Goal: Transaction & Acquisition: Book appointment/travel/reservation

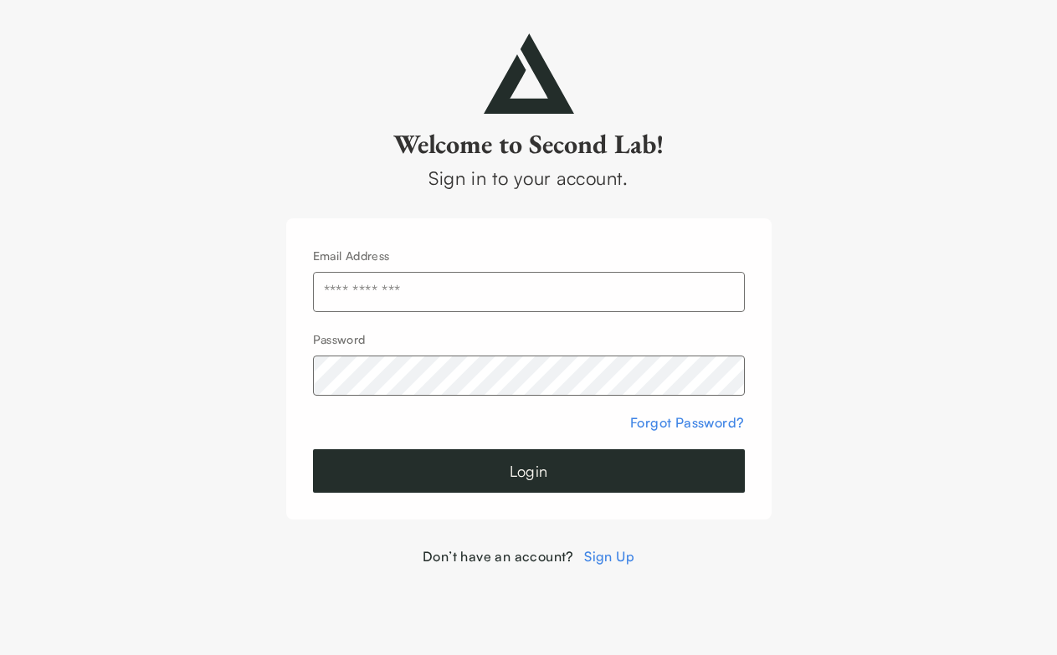
type input "**********"
click at [510, 491] on button "Login" at bounding box center [529, 471] width 432 height 44
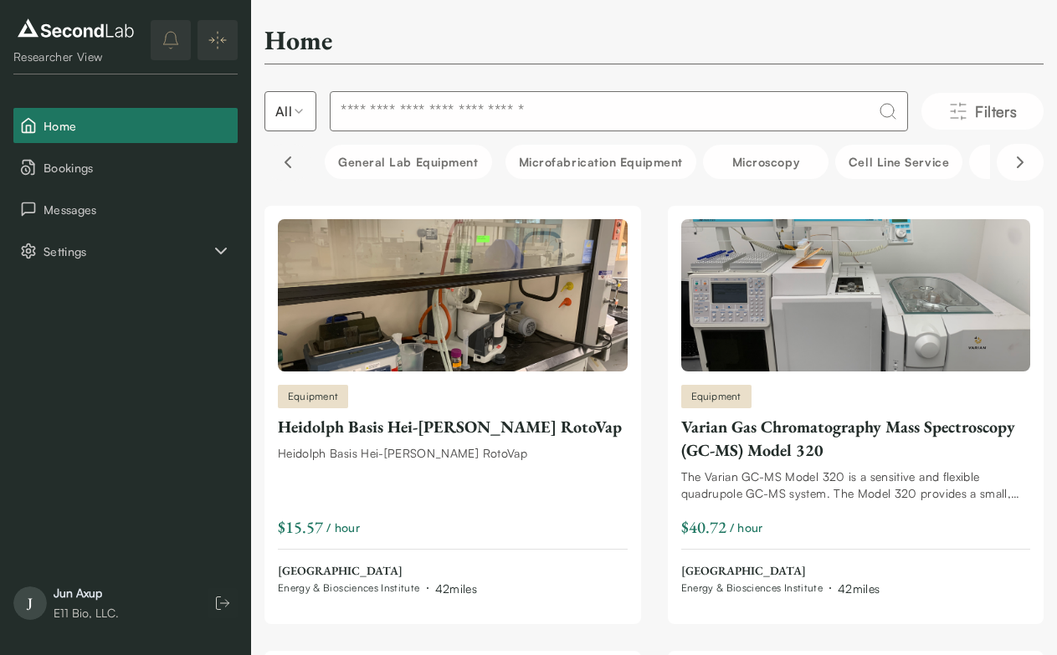
click at [295, 151] on button "Scroll left" at bounding box center [287, 162] width 47 height 37
click at [295, 163] on icon "Scroll left" at bounding box center [288, 162] width 20 height 20
click at [103, 177] on button "Bookings" at bounding box center [125, 167] width 224 height 35
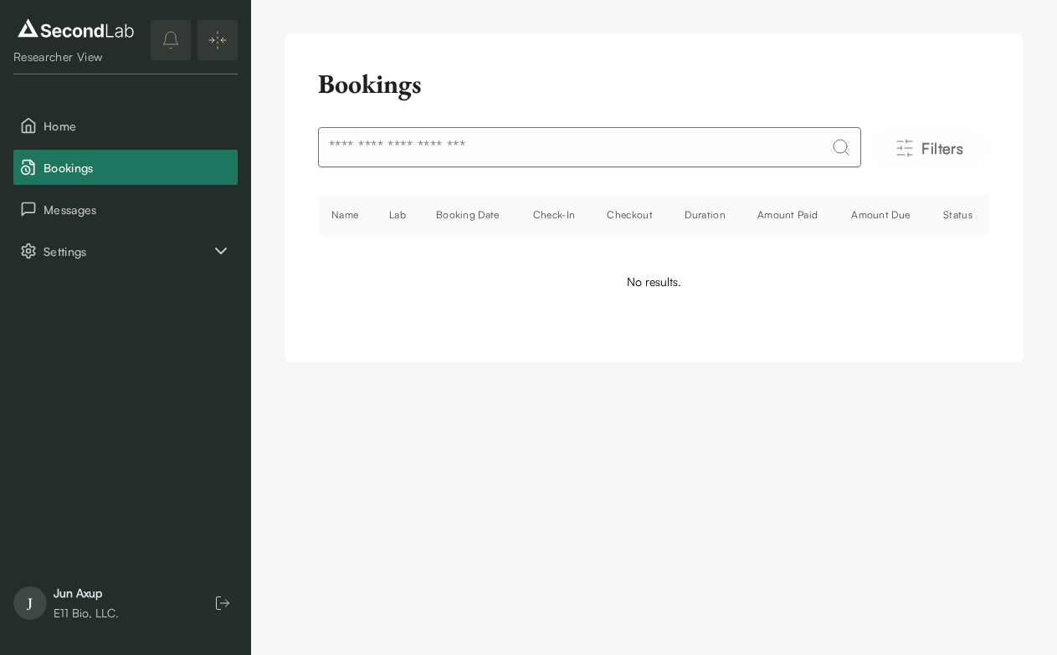
click at [397, 220] on th "Lab" at bounding box center [399, 215] width 47 height 40
click at [480, 217] on th "Booking Date" at bounding box center [471, 215] width 97 height 40
click at [571, 217] on th "Check-In" at bounding box center [557, 215] width 74 height 40
click at [132, 206] on span "Messages" at bounding box center [137, 210] width 187 height 18
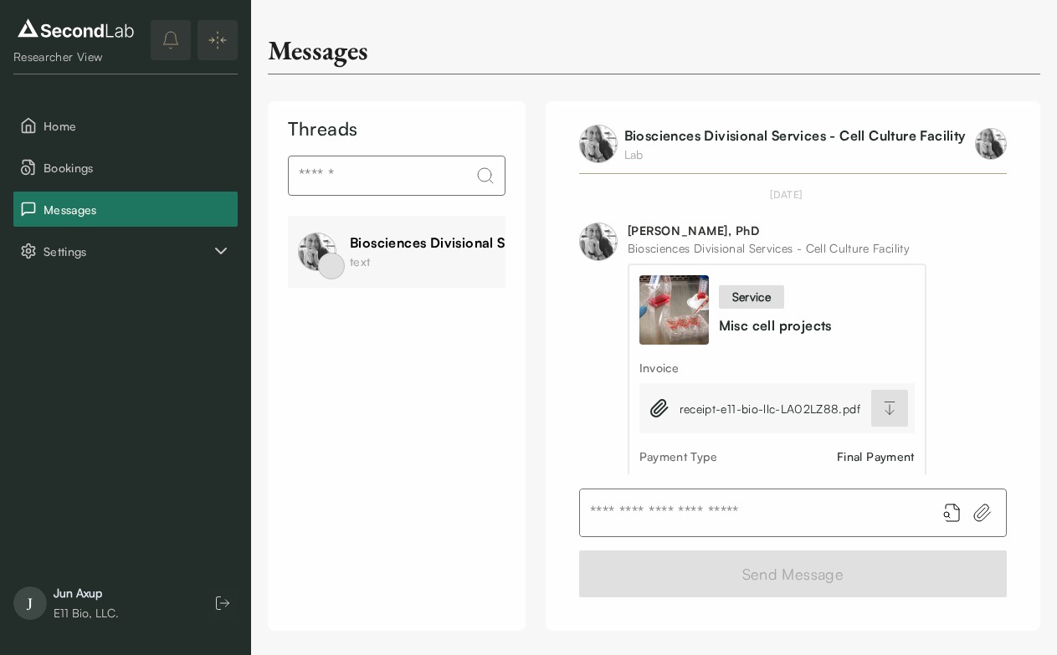
click at [397, 241] on div "Biosciences Divisional Services - Cell Culture Facility" at bounding box center [520, 243] width 341 height 20
click at [133, 108] on button "Home" at bounding box center [125, 125] width 224 height 35
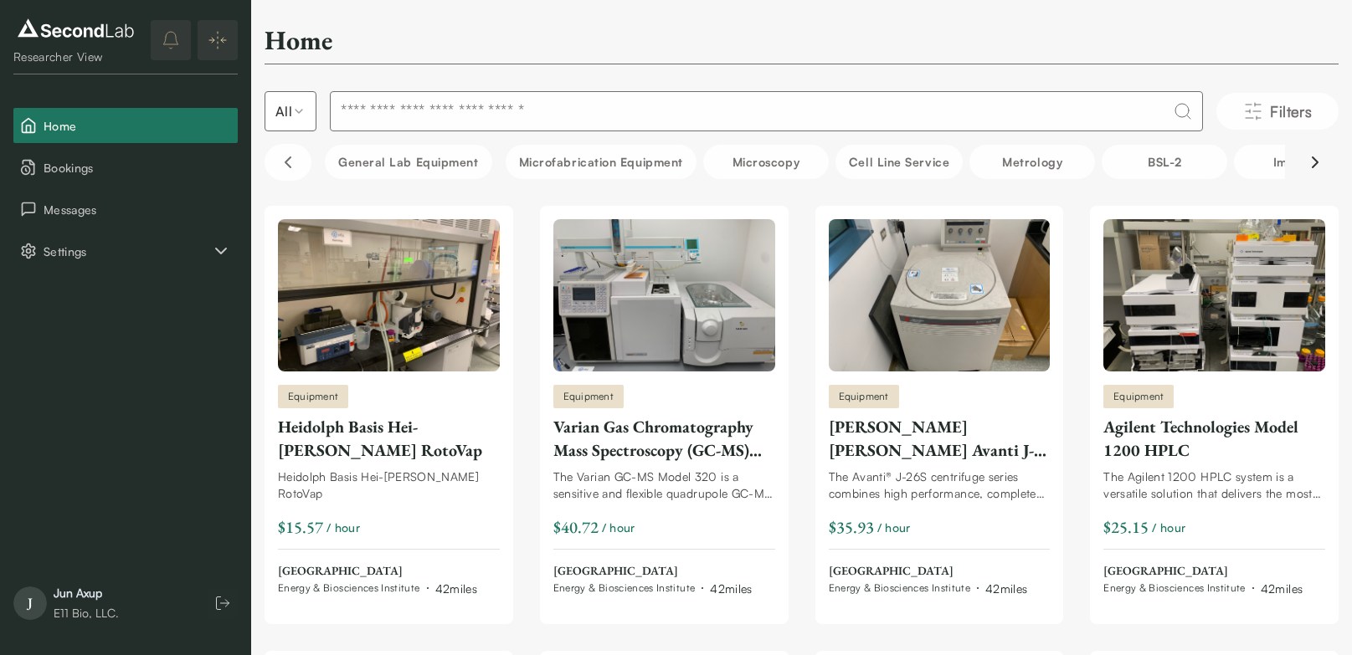
click at [1056, 164] on icon "Scroll right" at bounding box center [1315, 162] width 20 height 20
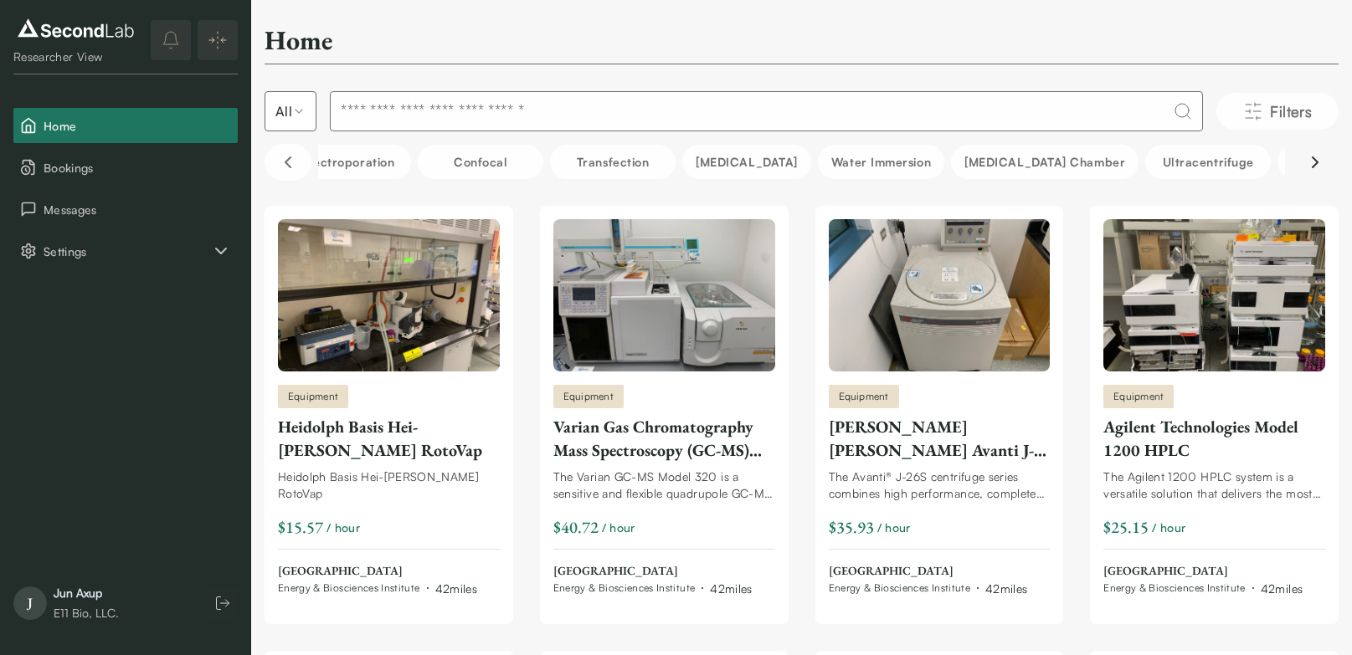
scroll to position [0, 1880]
click at [1056, 164] on icon "Scroll right" at bounding box center [1315, 162] width 20 height 20
click at [603, 110] on input at bounding box center [766, 111] width 873 height 40
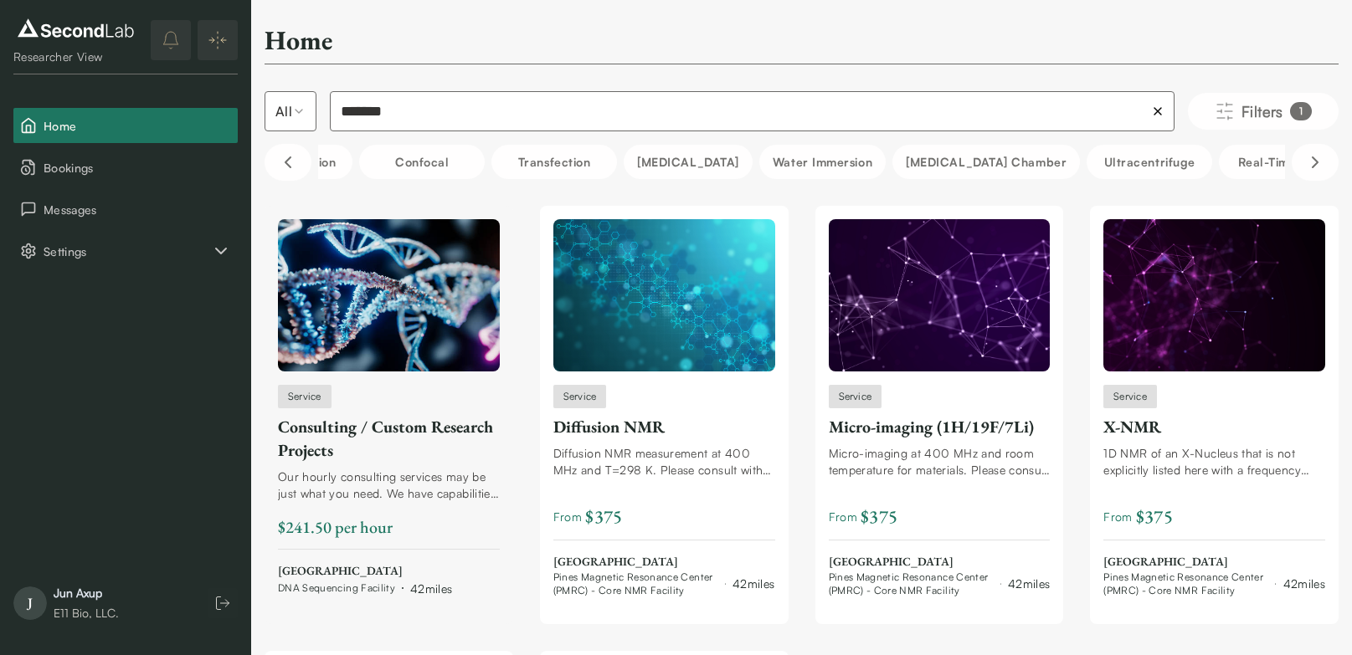
type input "*******"
click at [397, 417] on div "Consulting / Custom Research Projects" at bounding box center [389, 438] width 222 height 47
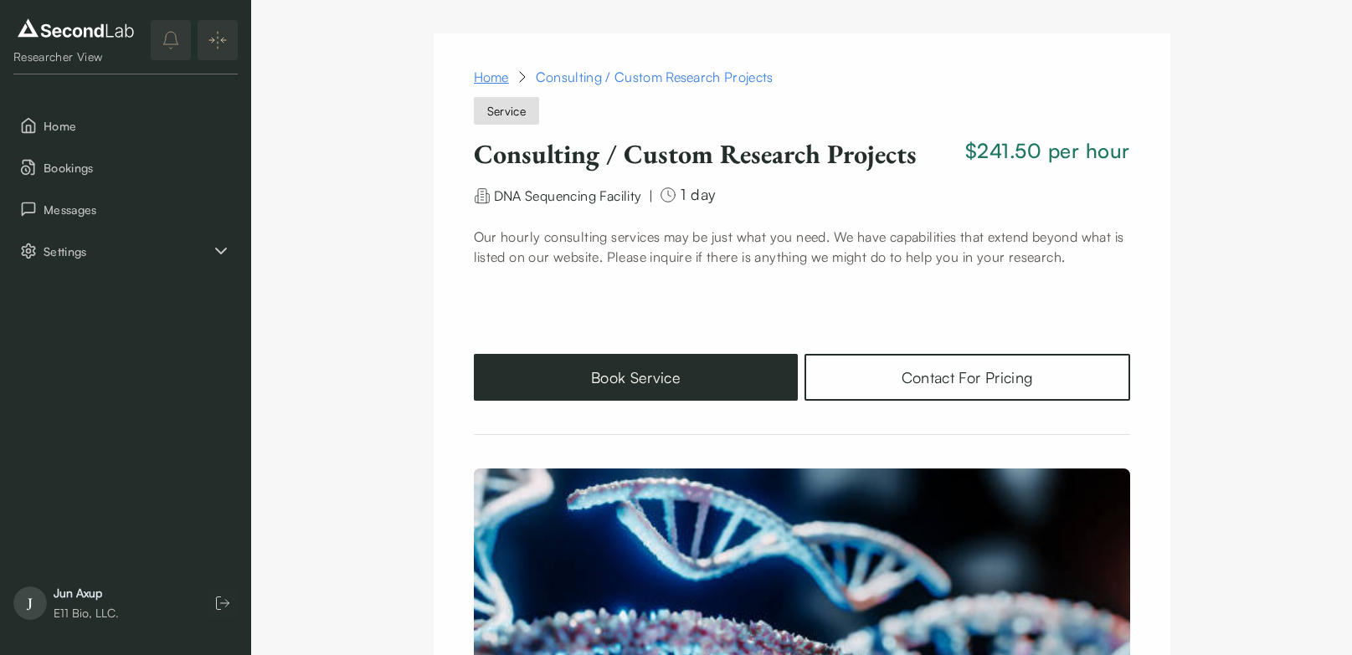
click at [493, 71] on link "Home" at bounding box center [491, 77] width 35 height 20
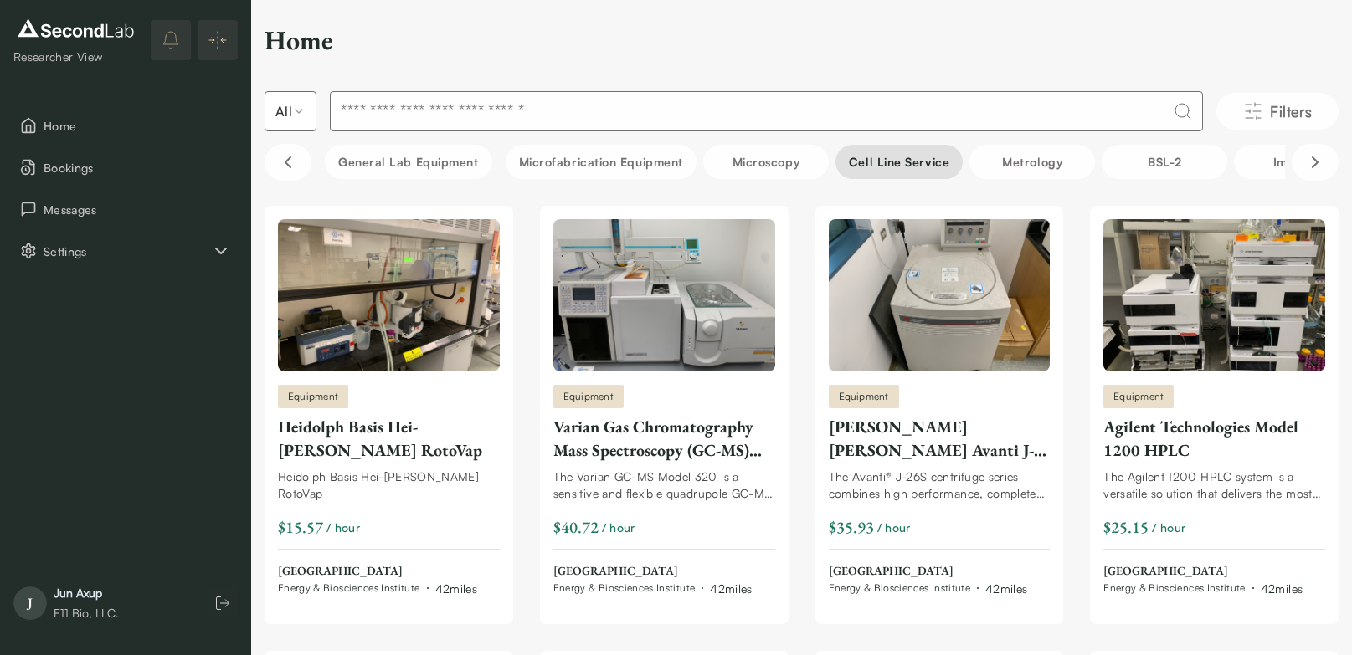
click at [866, 154] on button "Cell line service" at bounding box center [898, 162] width 127 height 34
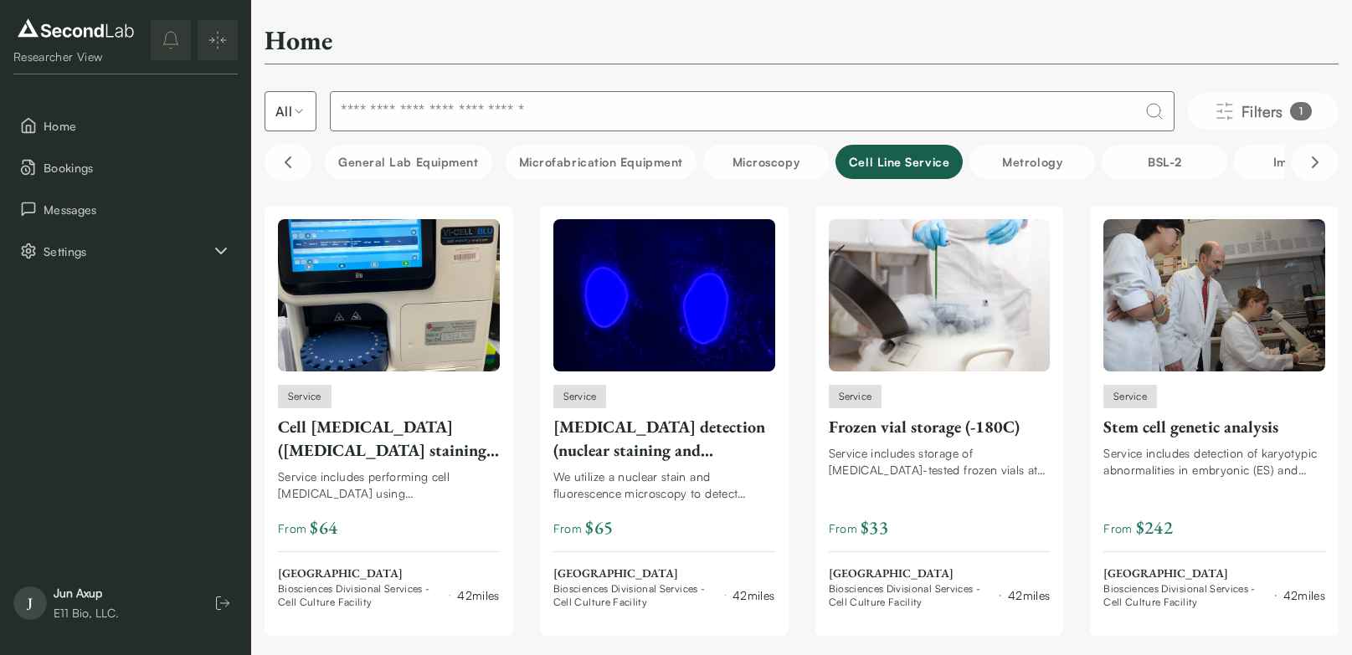
click at [523, 112] on input at bounding box center [752, 111] width 844 height 40
type input "*******"
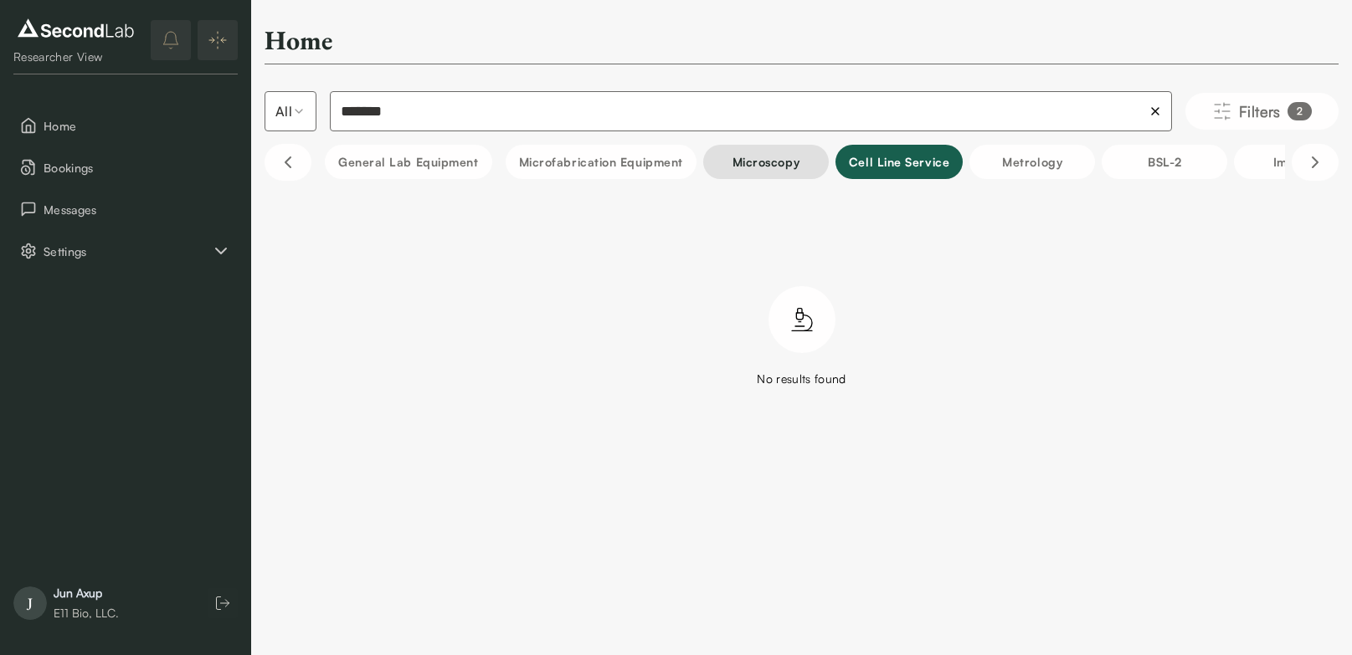
click at [757, 167] on button "Microscopy" at bounding box center [766, 162] width 126 height 34
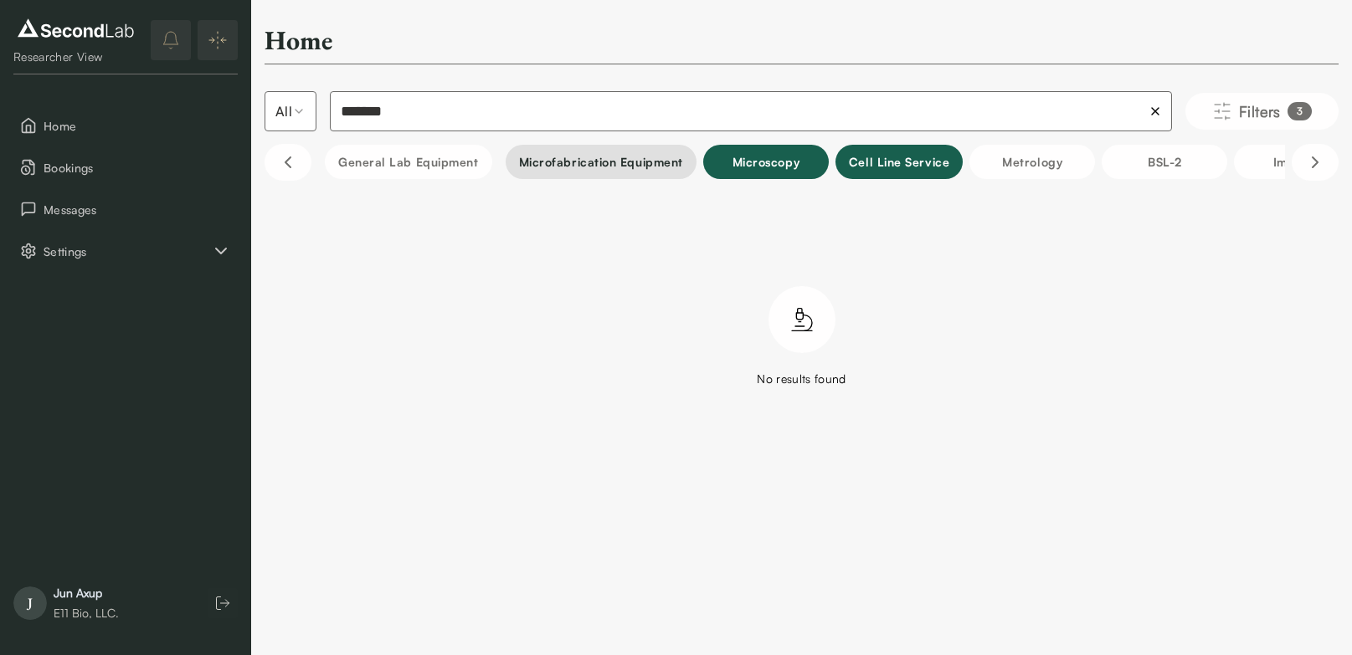
click at [648, 167] on button "Microfabrication Equipment" at bounding box center [601, 162] width 191 height 34
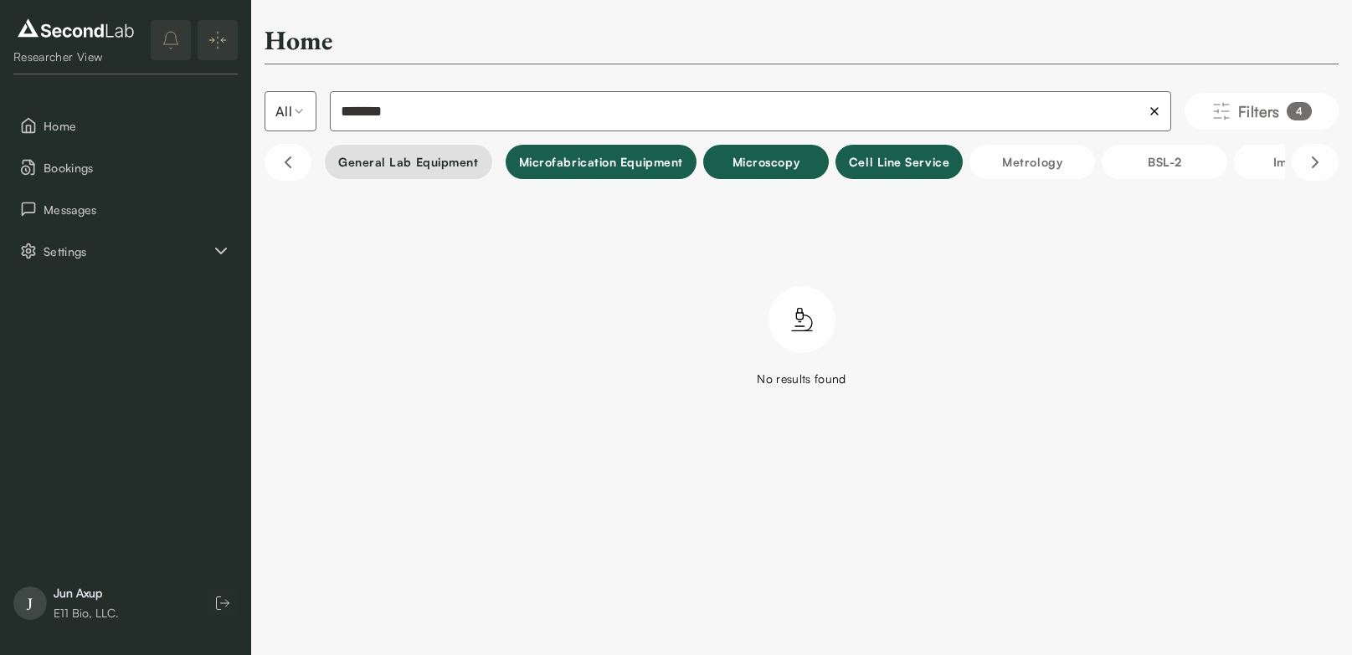
click at [405, 172] on button "General Lab equipment" at bounding box center [408, 162] width 167 height 34
click at [275, 167] on button "Scroll left" at bounding box center [287, 162] width 47 height 37
click at [281, 167] on icon "Scroll left" at bounding box center [288, 162] width 20 height 20
click at [305, 165] on button "Scroll left" at bounding box center [287, 162] width 47 height 37
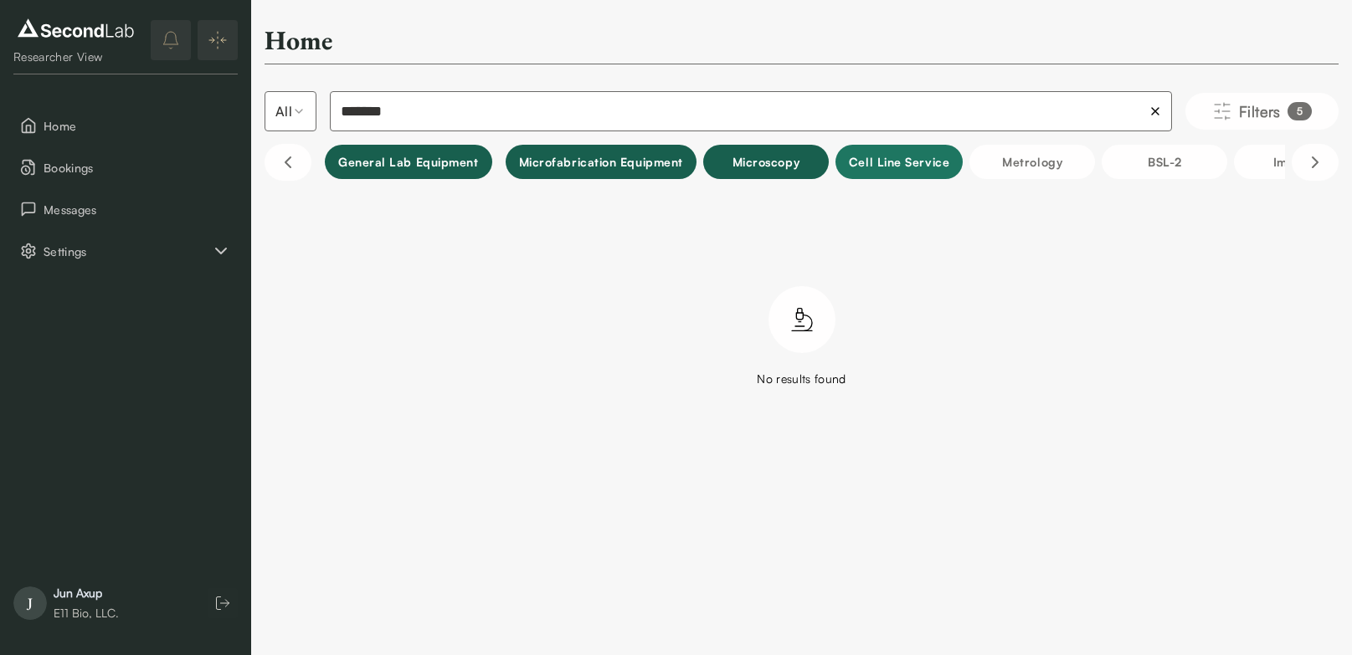
click at [893, 169] on button "Cell line service" at bounding box center [898, 162] width 127 height 34
click at [783, 169] on button "Microscopy" at bounding box center [766, 162] width 126 height 34
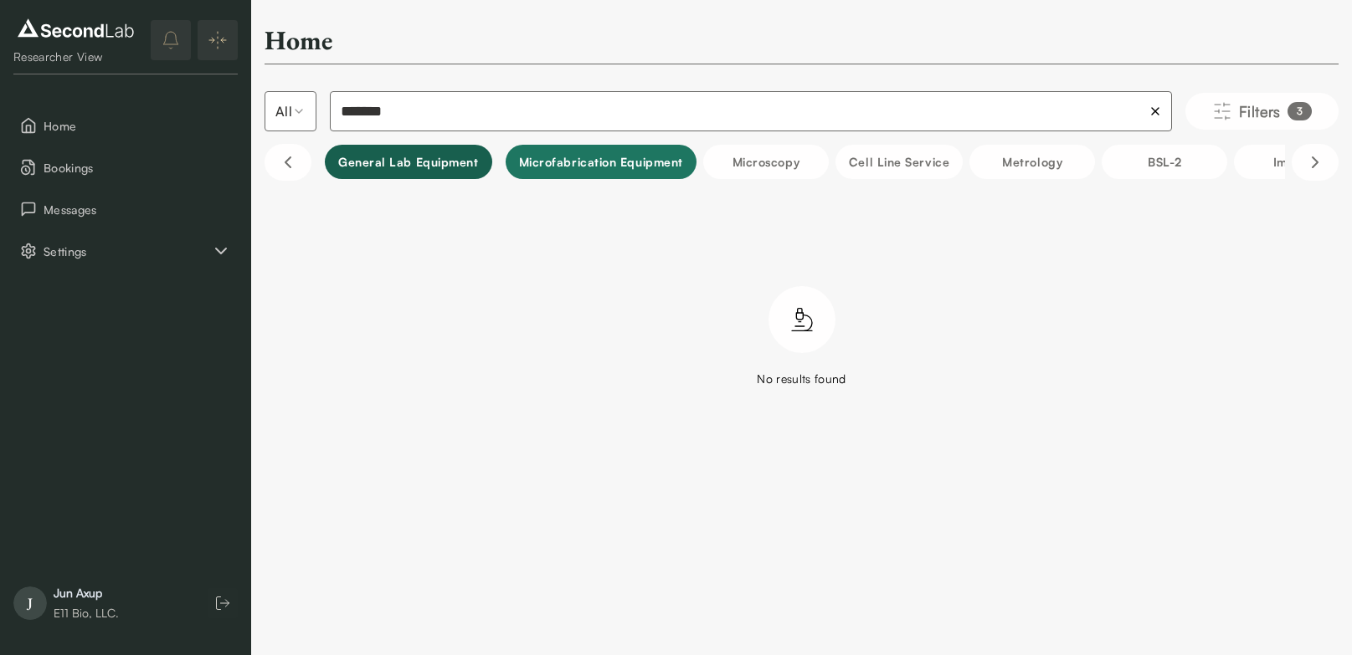
click at [615, 166] on button "Microfabrication Equipment" at bounding box center [601, 162] width 191 height 34
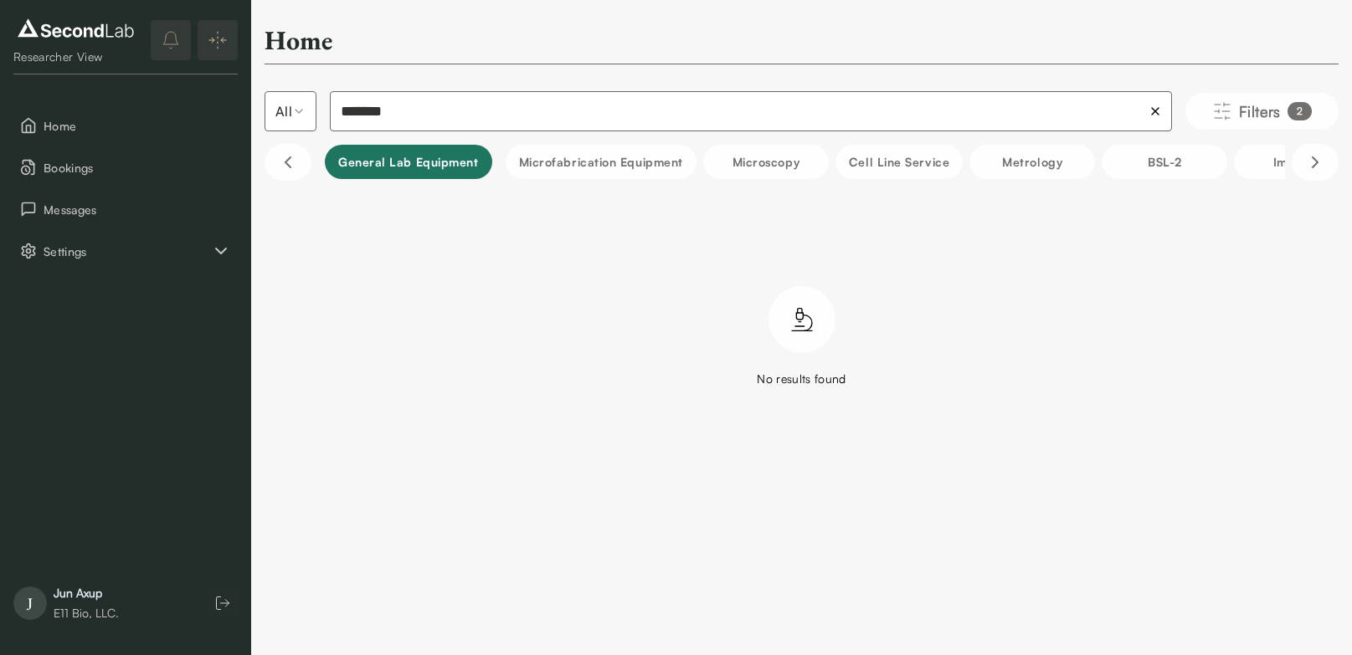
click at [430, 164] on button "General Lab equipment" at bounding box center [408, 162] width 167 height 34
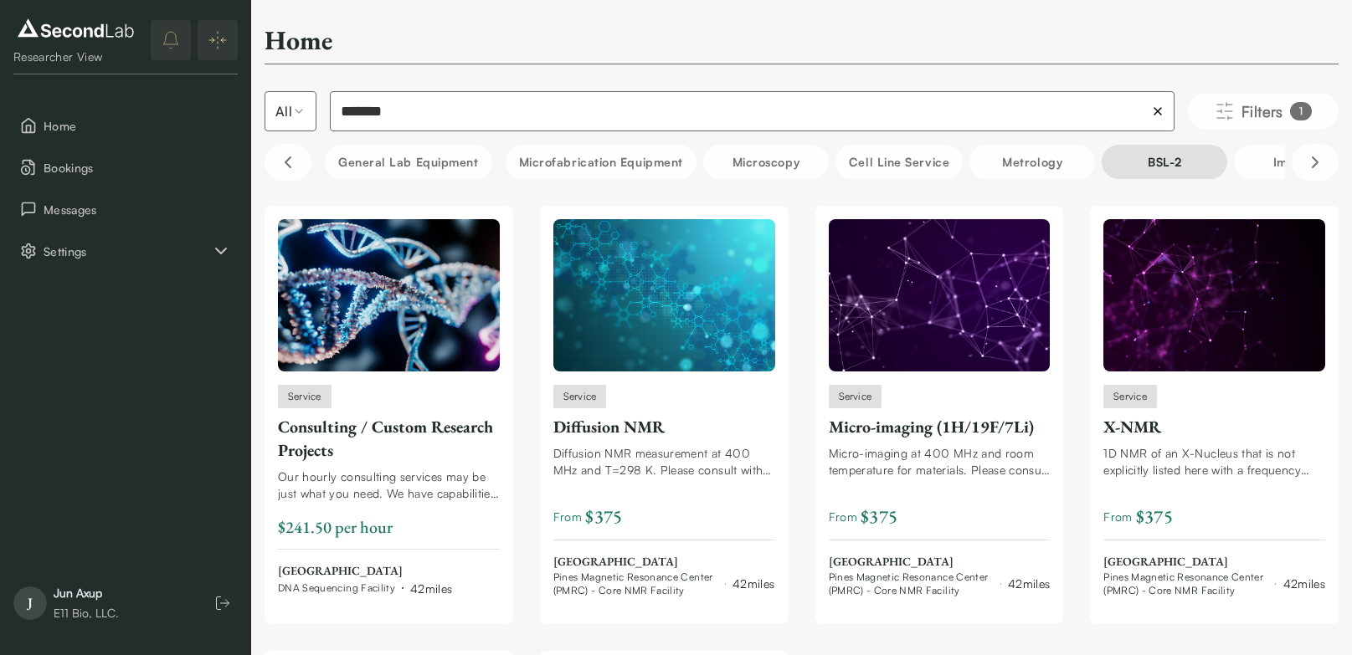
click at [1182, 169] on button "BSL-2" at bounding box center [1164, 162] width 126 height 34
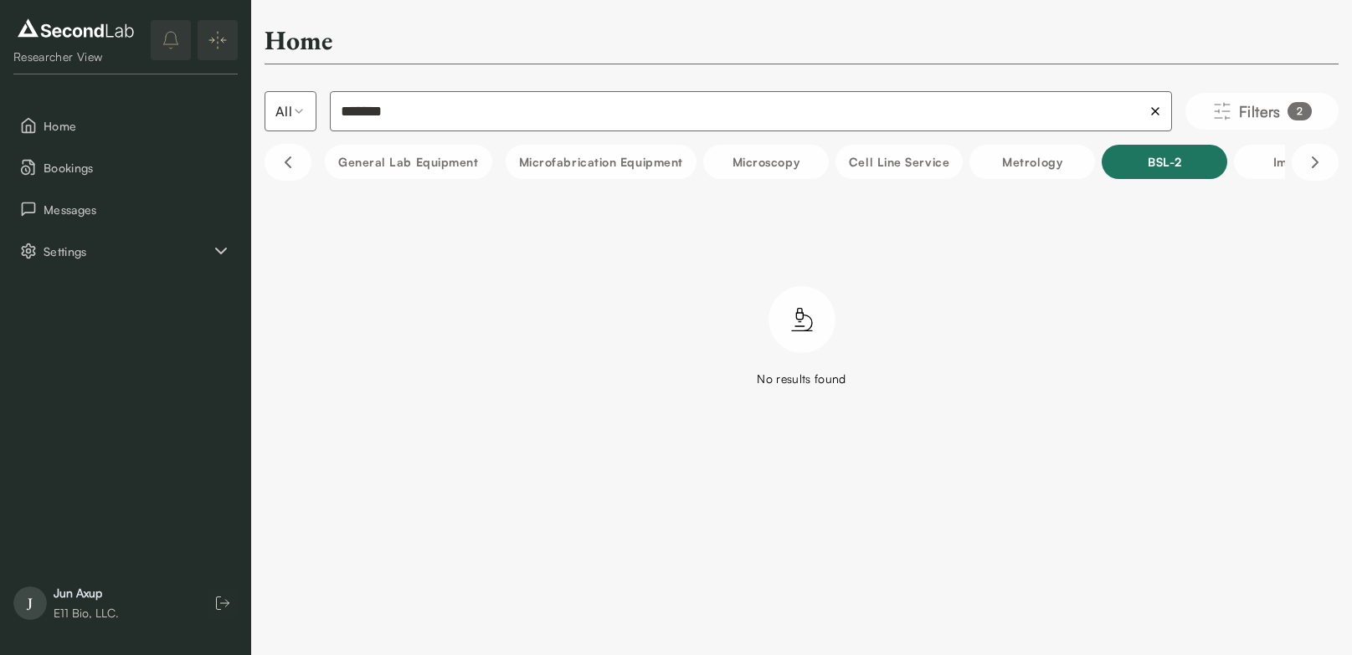
click at [1182, 169] on button "BSL-2" at bounding box center [1164, 162] width 126 height 34
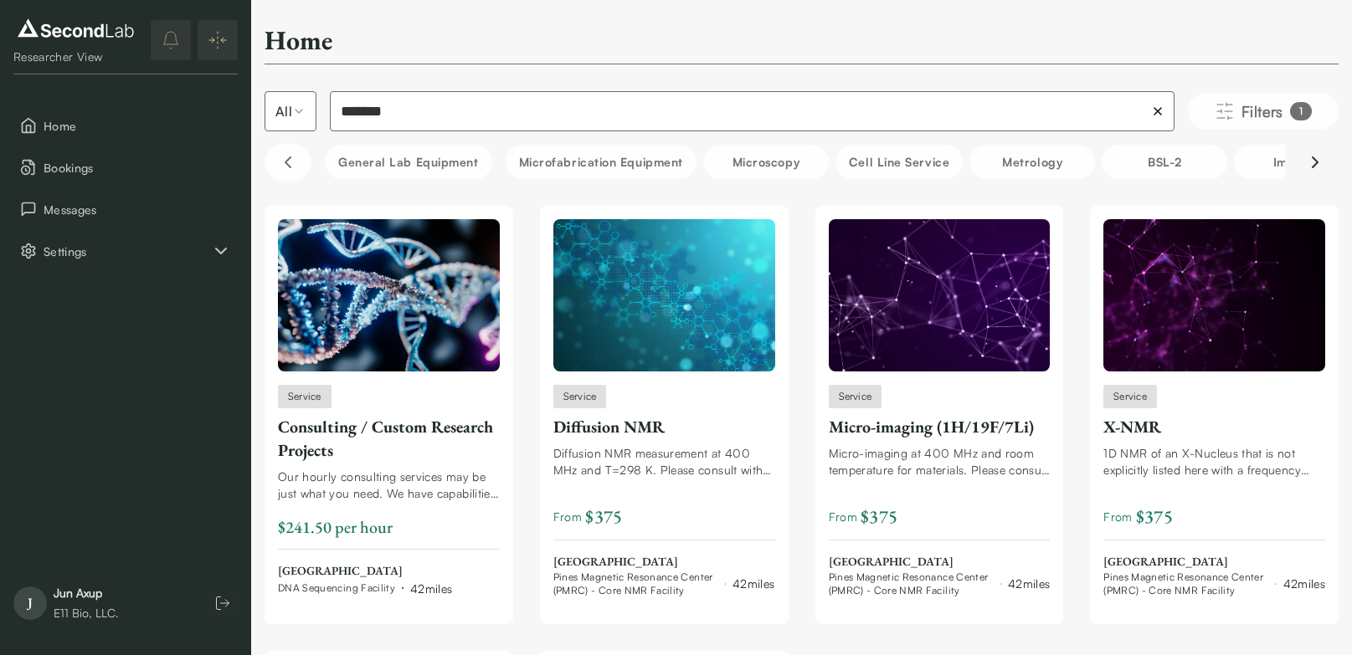
click at [1312, 165] on icon "Scroll right" at bounding box center [1315, 162] width 20 height 20
click at [418, 114] on input "*******" at bounding box center [752, 111] width 844 height 40
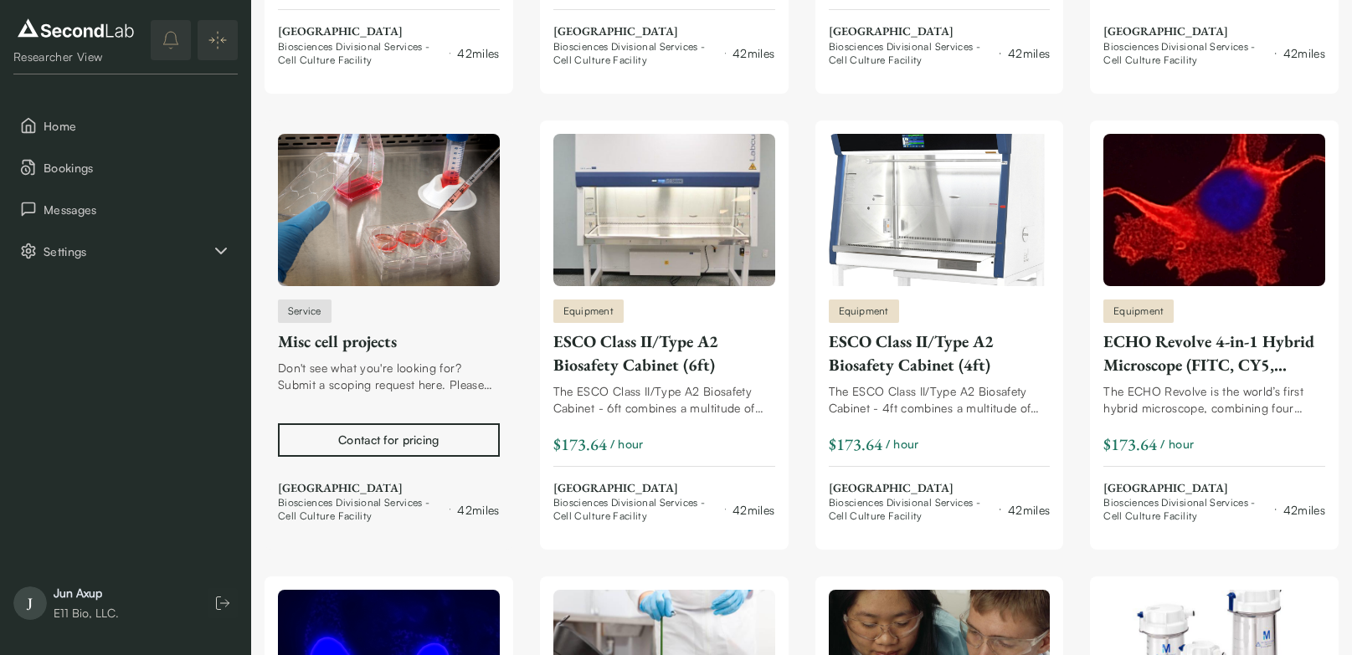
scroll to position [997, 0]
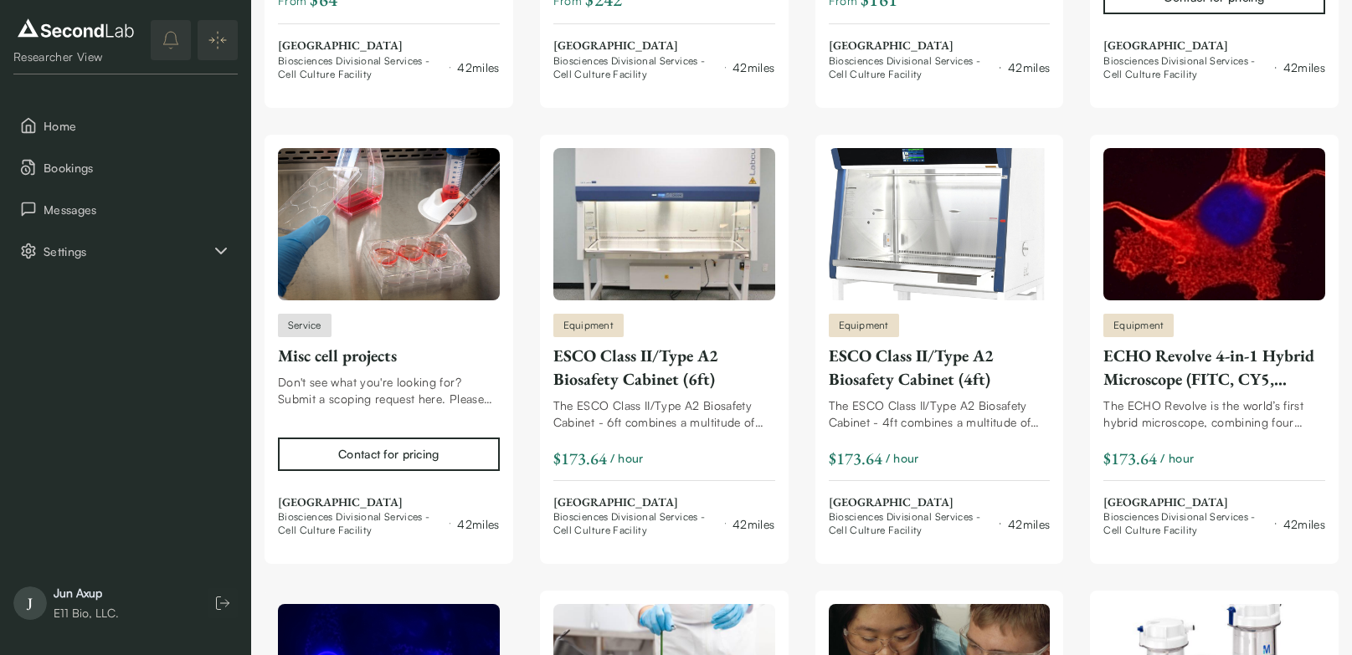
type input "**********"
click at [74, 117] on span "Home" at bounding box center [137, 126] width 187 height 18
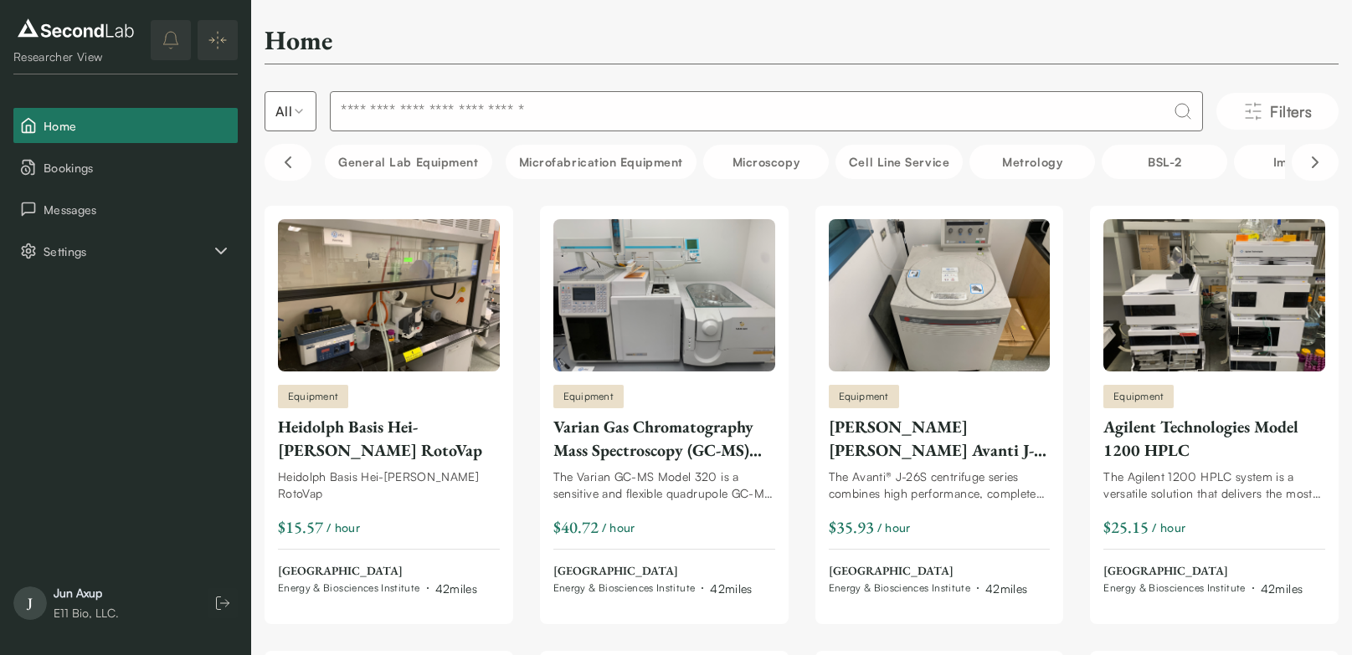
click at [444, 104] on input at bounding box center [766, 111] width 873 height 40
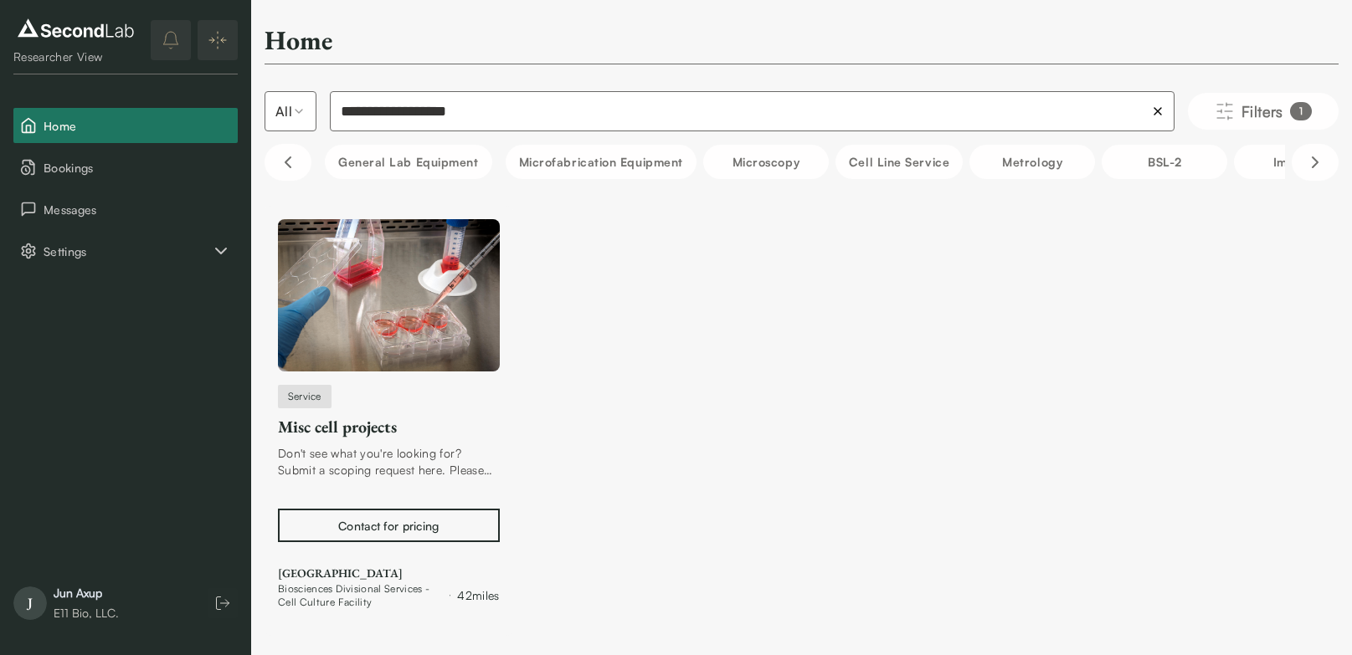
type input "**********"
click at [413, 527] on div "Contact for pricing" at bounding box center [388, 526] width 100 height 18
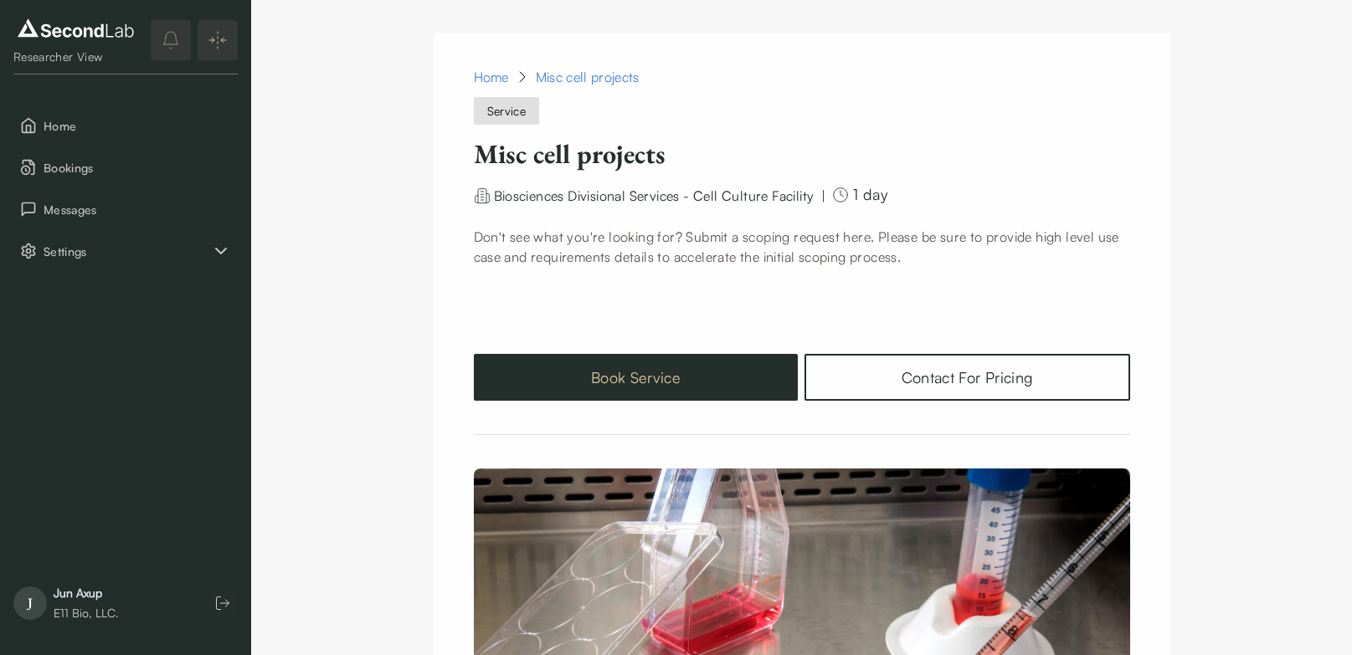
click at [678, 371] on button "Book Service" at bounding box center [636, 377] width 325 height 47
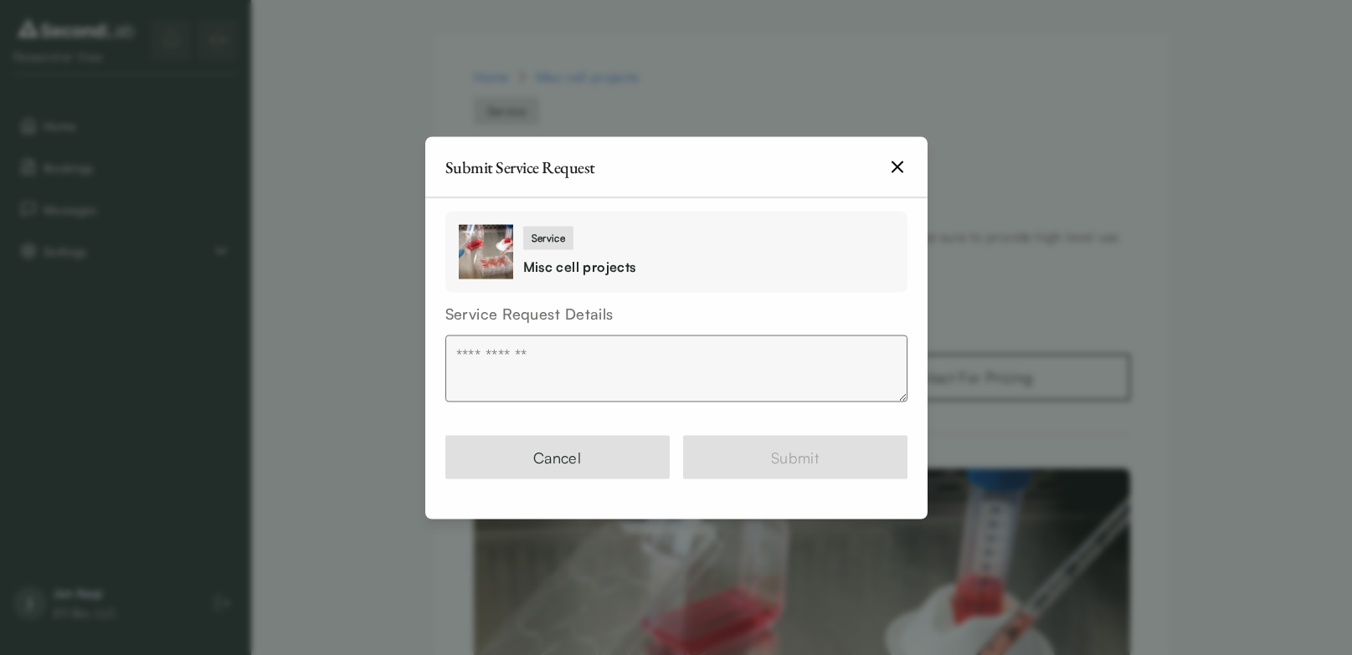
click at [898, 163] on icon "button" at bounding box center [897, 167] width 20 height 20
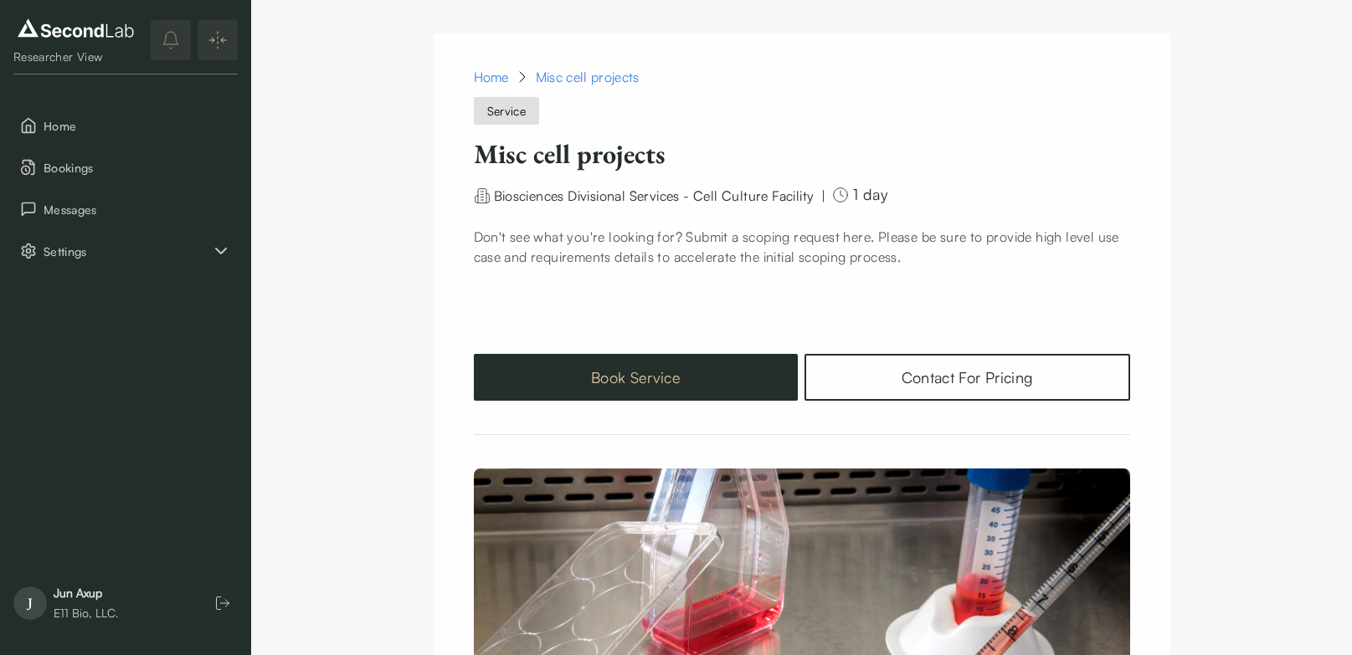
click at [657, 381] on button "Book Service" at bounding box center [636, 377] width 325 height 47
